Goal: Information Seeking & Learning: Learn about a topic

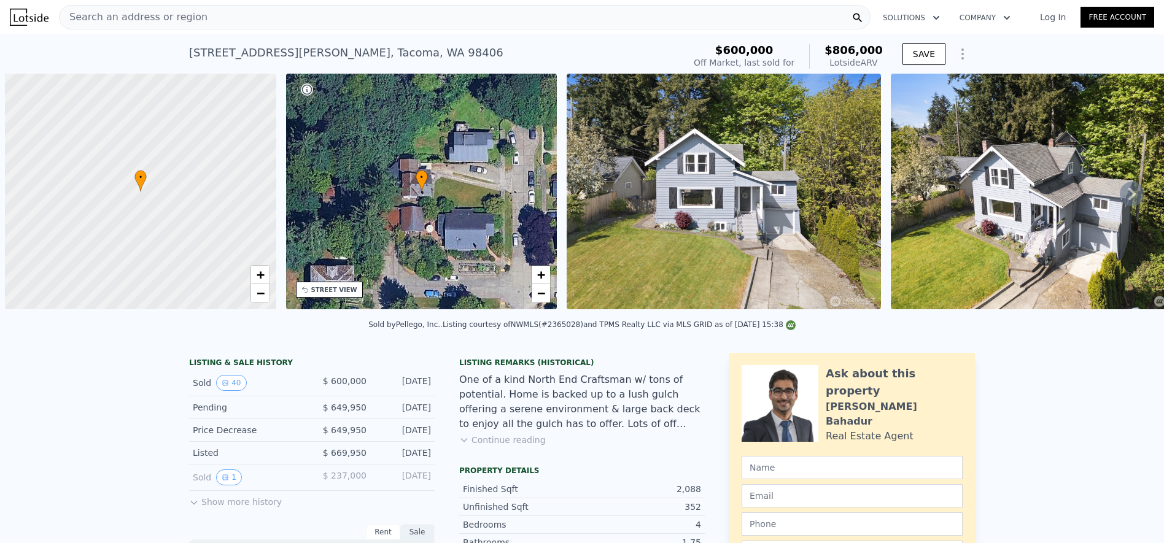
scroll to position [0, 5]
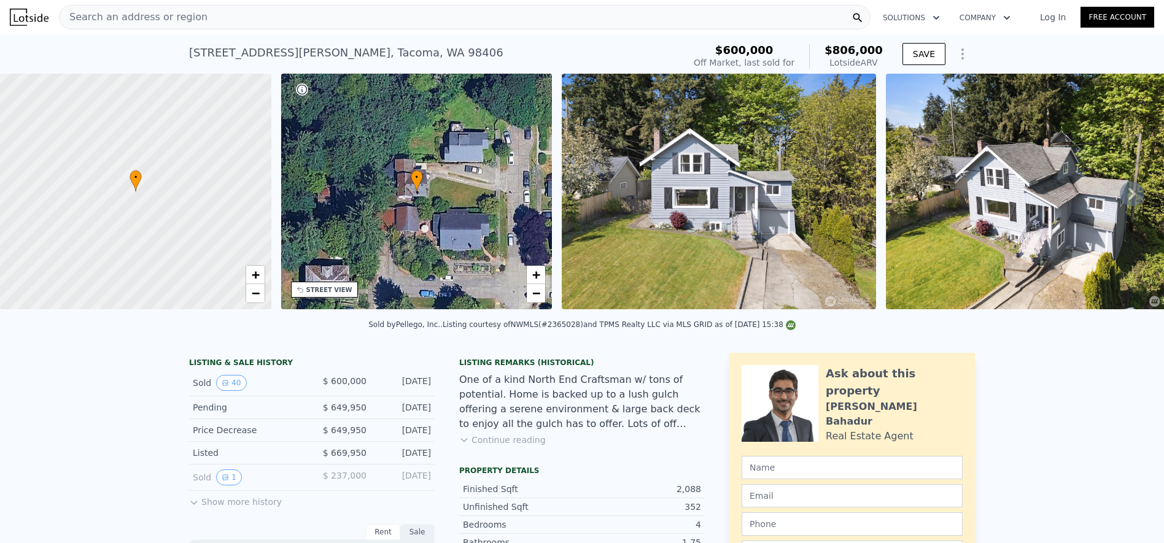
click at [149, 12] on span "Search an address or region" at bounding box center [134, 17] width 148 height 15
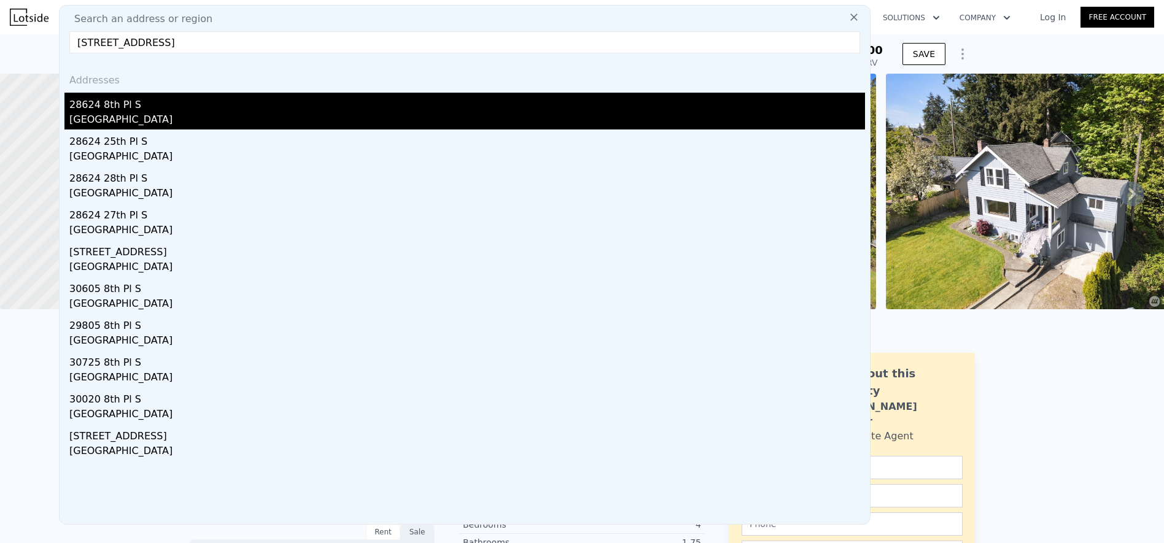
type input "[STREET_ADDRESS]"
click at [168, 117] on div "[GEOGRAPHIC_DATA]" at bounding box center [467, 120] width 796 height 17
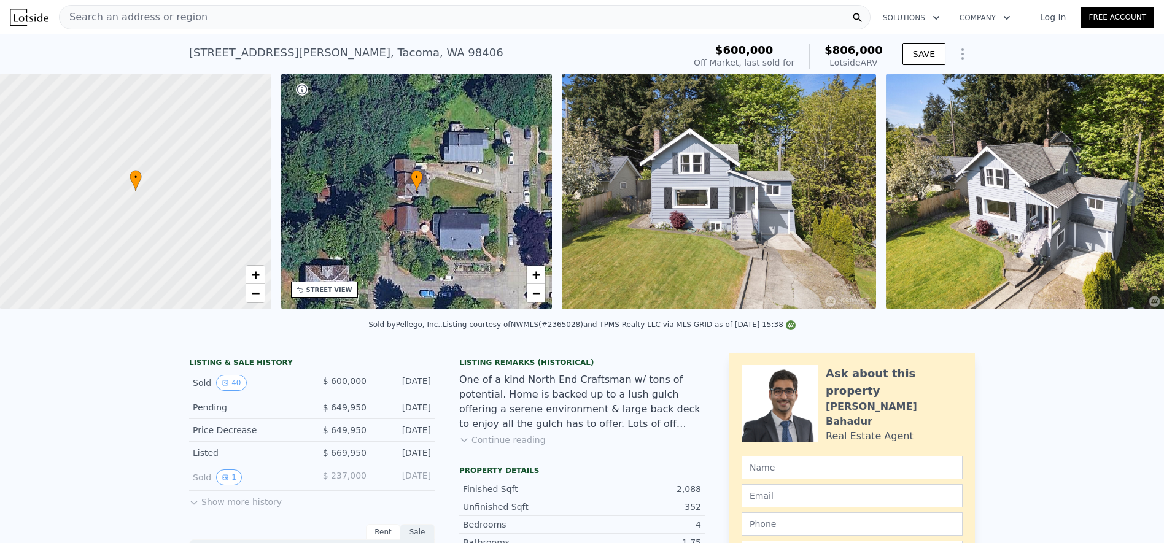
type input "3"
type input "4"
type input "2.75"
type input "1310"
type input "2460"
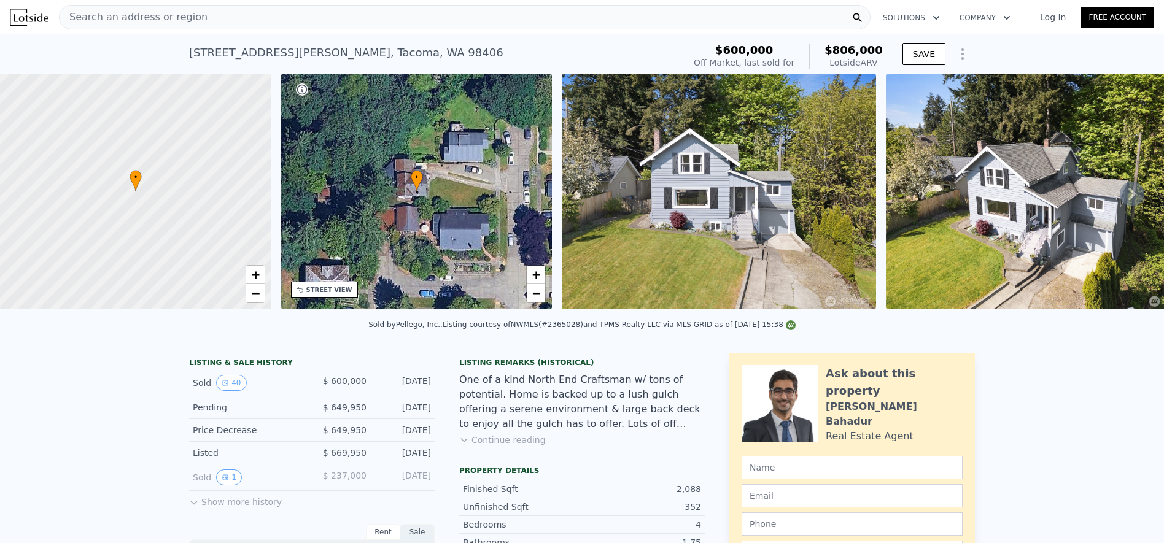
type input "6000"
type input "15178"
type input "$ 819,000"
type input "5"
type input "-$ 48,130"
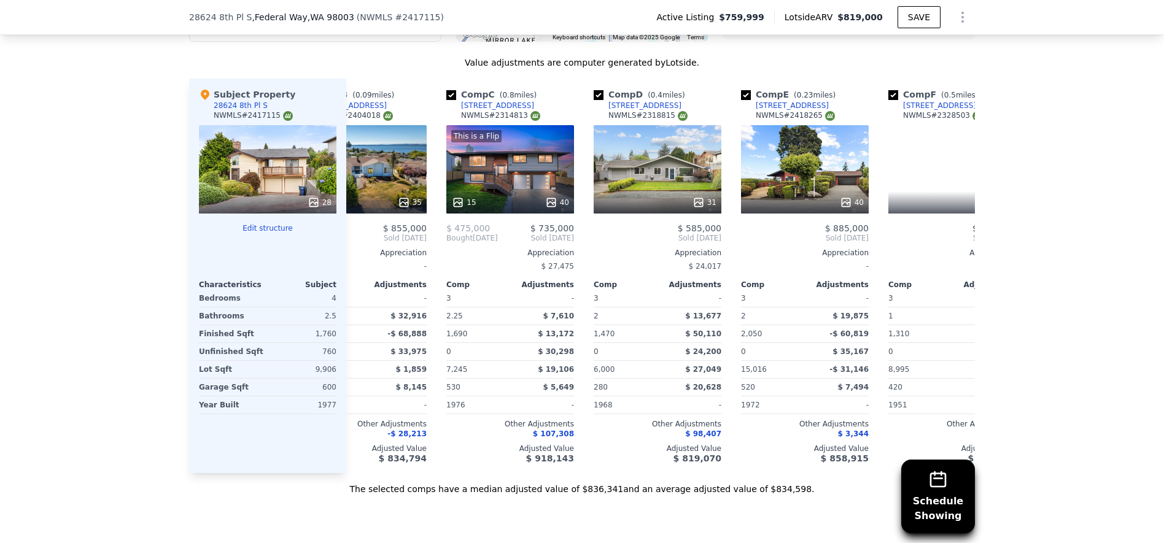
scroll to position [0, 240]
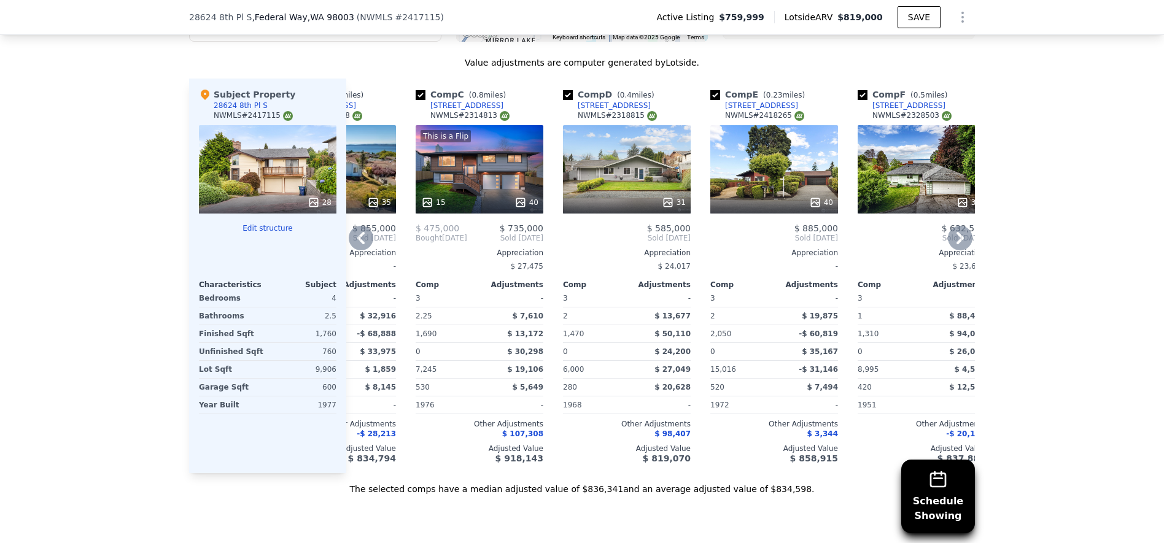
click at [563, 100] on input "checkbox" at bounding box center [568, 95] width 10 height 10
checkbox input "false"
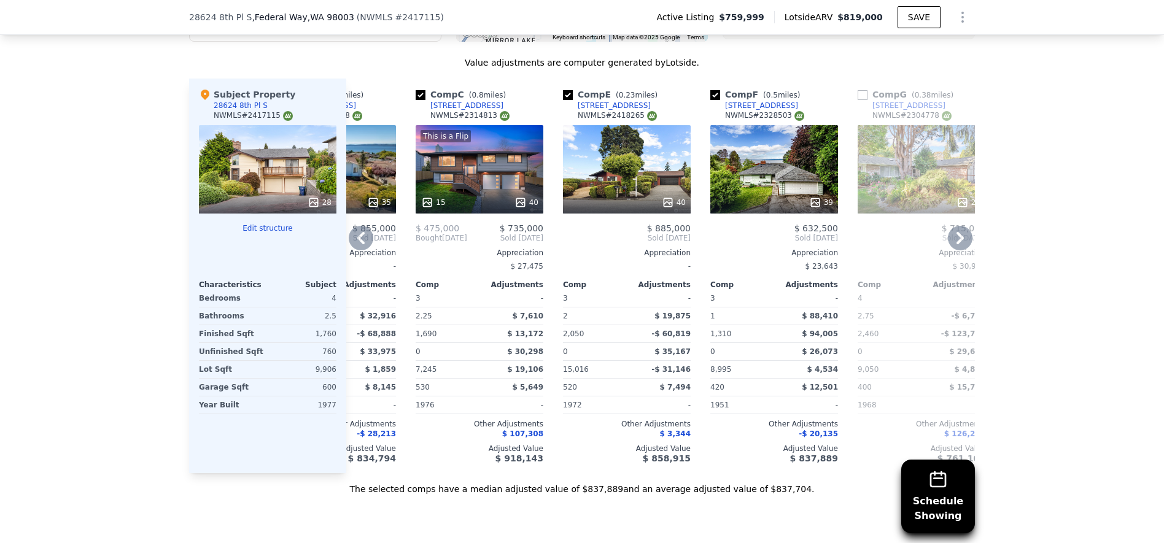
click at [566, 100] on input "checkbox" at bounding box center [568, 95] width 10 height 10
checkbox input "false"
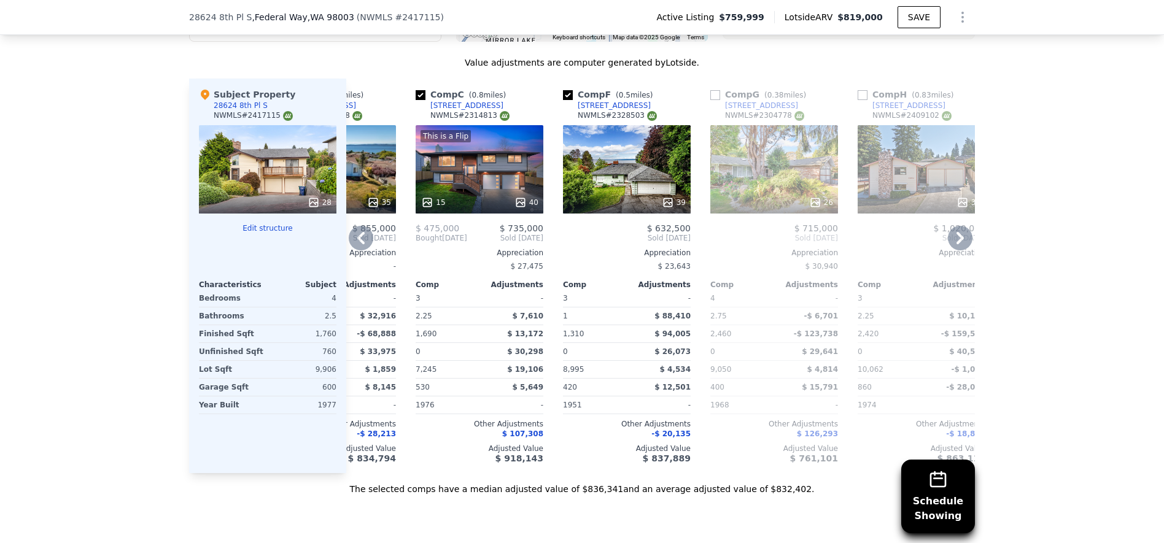
click at [563, 100] on input "checkbox" at bounding box center [568, 95] width 10 height 10
checkbox input "false"
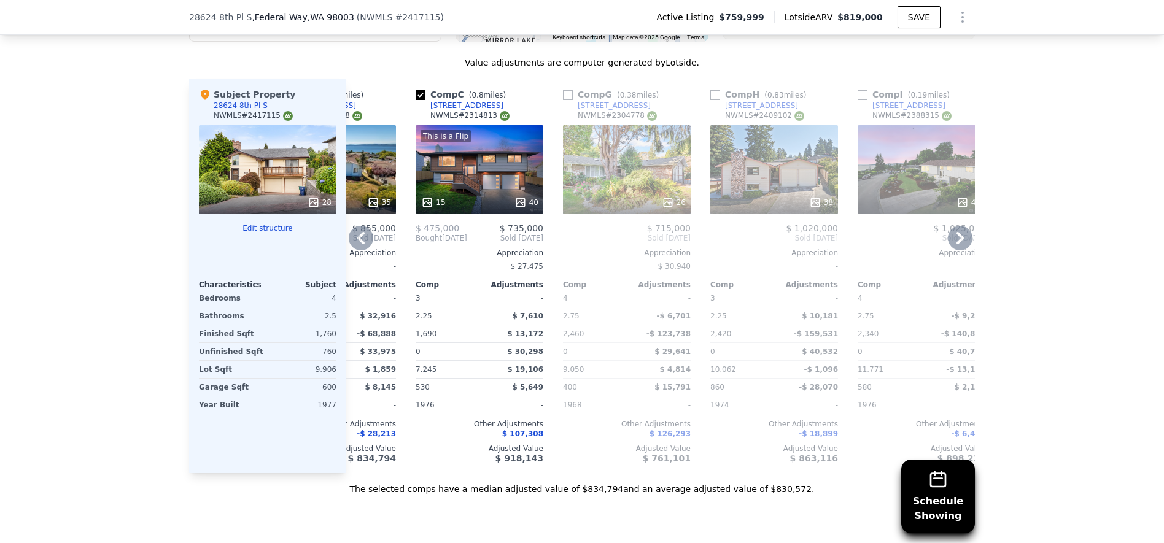
click at [786, 181] on div "38" at bounding box center [775, 169] width 128 height 88
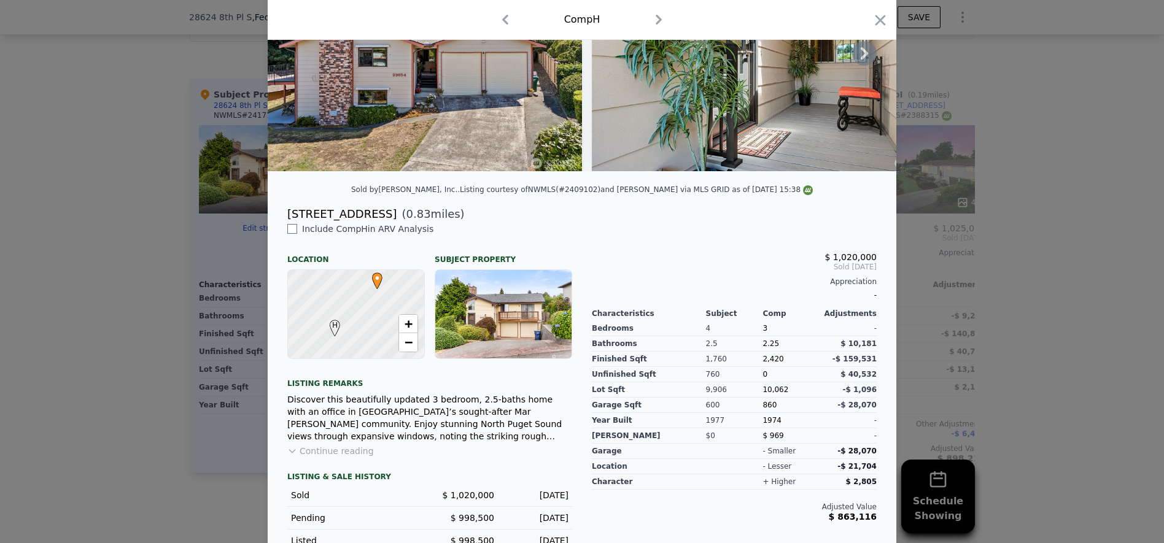
scroll to position [172, 0]
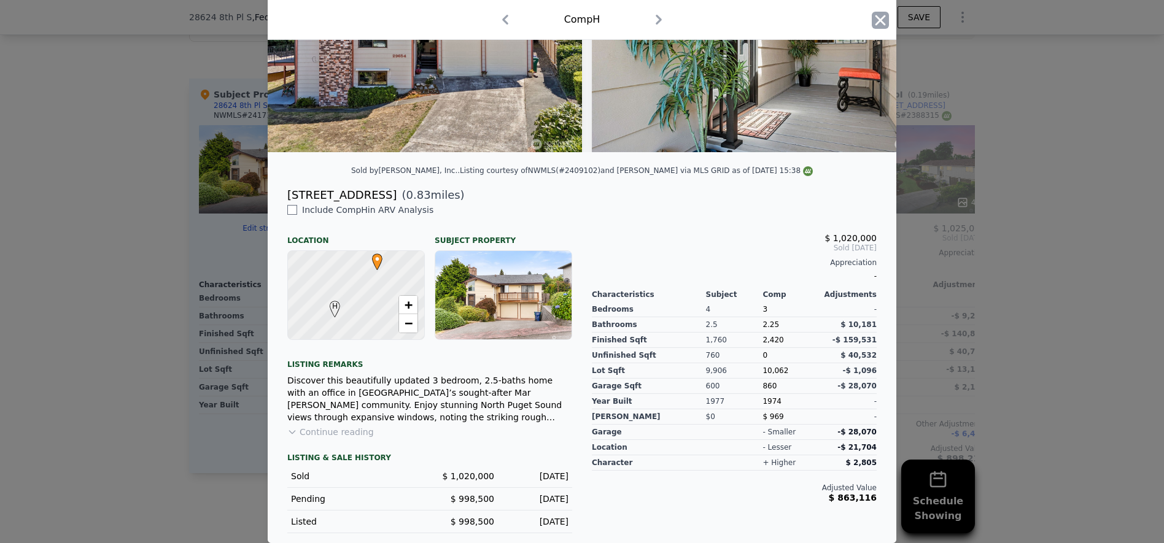
click at [875, 13] on icon "button" at bounding box center [880, 20] width 17 height 17
